Goal: Task Accomplishment & Management: Manage account settings

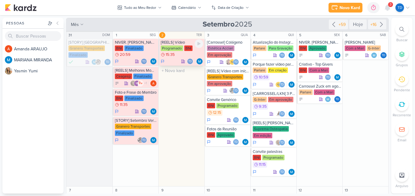
click at [185, 49] on div "BNI" at bounding box center [188, 49] width 8 height 6
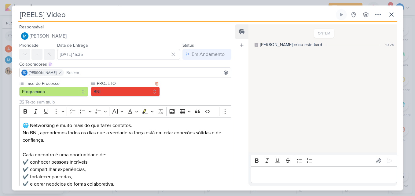
click at [140, 81] on label "PROJETO" at bounding box center [124, 83] width 57 height 6
click at [58, 95] on button "Programado" at bounding box center [53, 92] width 69 height 10
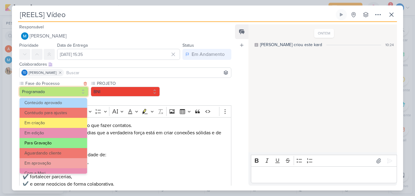
scroll to position [59, 0]
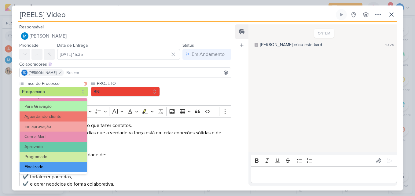
click at [62, 168] on button "Finalizado" at bounding box center [54, 167] width 68 height 10
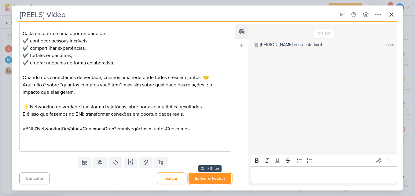
click at [209, 177] on button "Salvar e Fechar" at bounding box center [210, 178] width 43 height 11
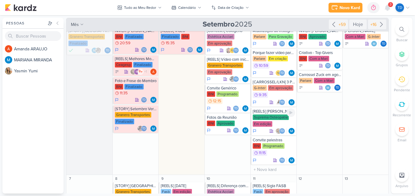
scroll to position [31, 0]
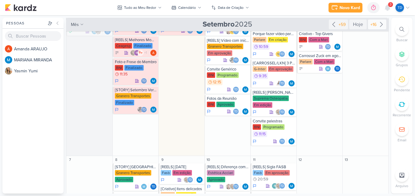
click at [373, 22] on div "+16" at bounding box center [373, 24] width 9 height 6
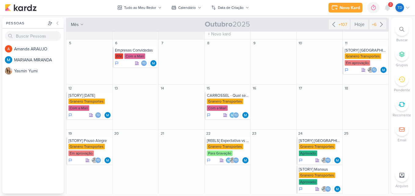
scroll to position [92, 0]
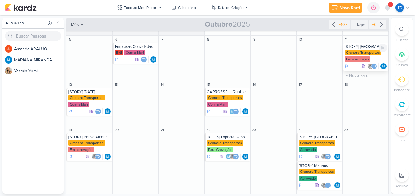
click at [361, 58] on div "Em aprovação" at bounding box center [357, 60] width 25 height 6
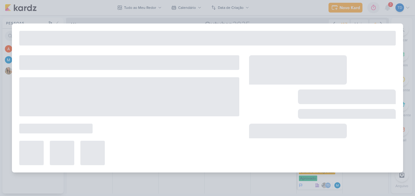
type input "[STORY] [GEOGRAPHIC_DATA]"
type input "[DATE] 23:59"
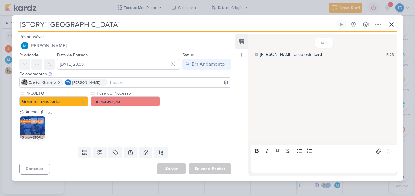
click at [42, 132] on img at bounding box center [32, 128] width 24 height 24
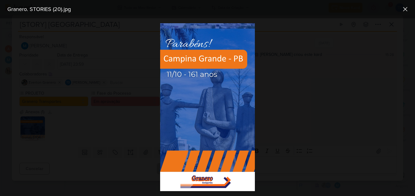
click at [288, 82] on div at bounding box center [207, 107] width 415 height 178
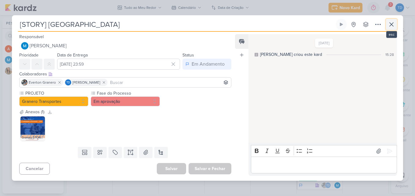
click at [391, 22] on icon at bounding box center [391, 24] width 7 height 7
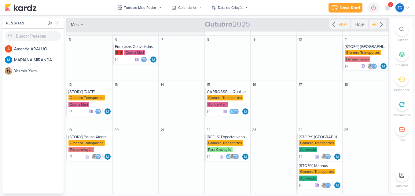
drag, startPoint x: 334, startPoint y: 26, endPoint x: 332, endPoint y: 30, distance: 3.8
click at [334, 28] on div "+107" at bounding box center [339, 25] width 21 height 10
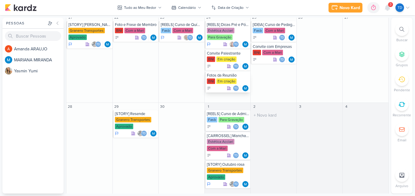
scroll to position [414, 0]
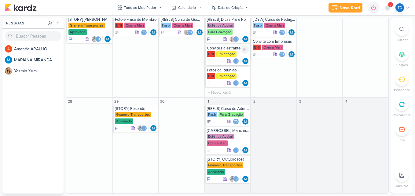
click at [228, 58] on div "Td" at bounding box center [238, 61] width 22 height 6
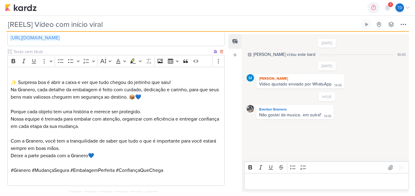
scroll to position [210, 0]
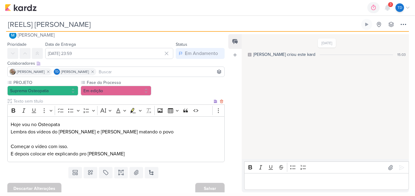
scroll to position [14, 0]
